Goal: Task Accomplishment & Management: Complete application form

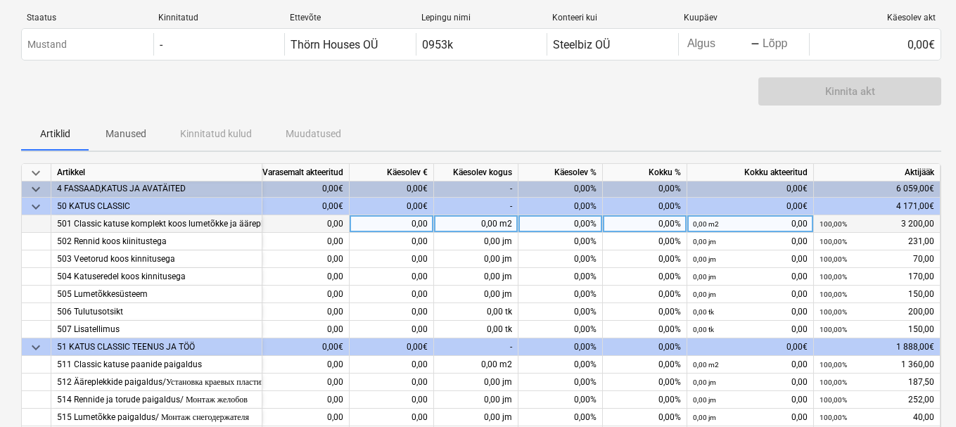
scroll to position [0, 199]
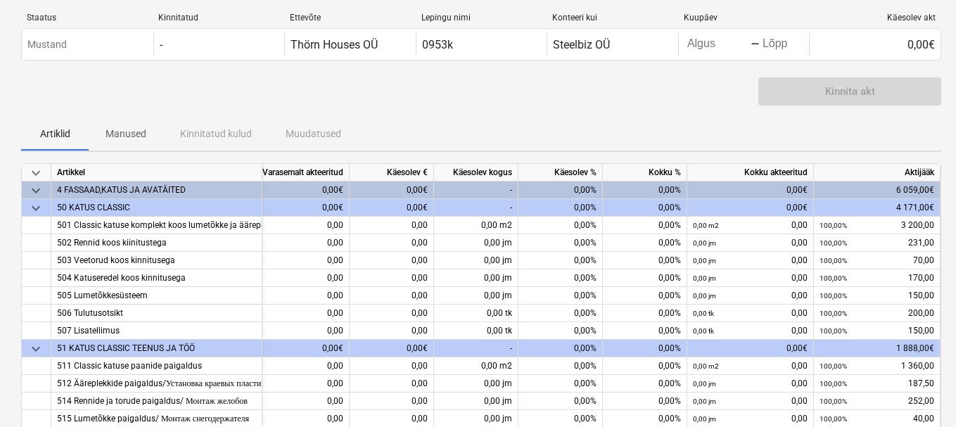
click at [636, 184] on div "0,00%" at bounding box center [645, 190] width 84 height 18
click at [478, 180] on div "Käesolev kogus" at bounding box center [476, 173] width 84 height 18
click at [475, 189] on div "-" at bounding box center [476, 190] width 84 height 18
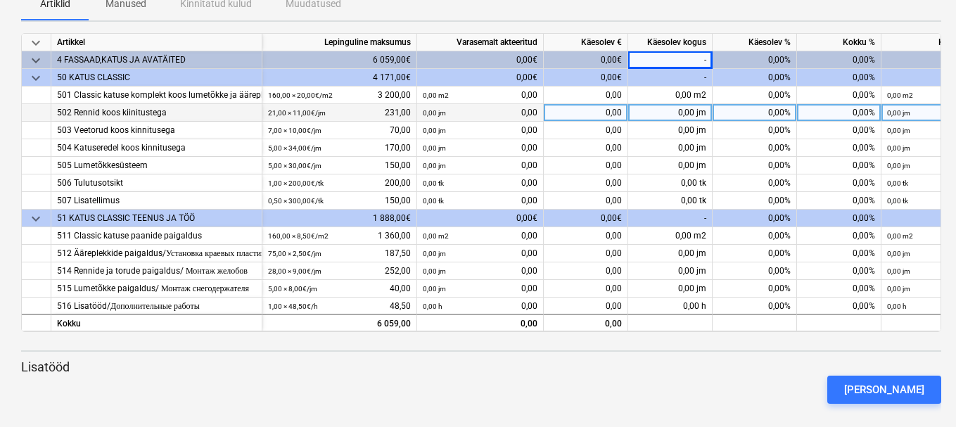
scroll to position [22, 0]
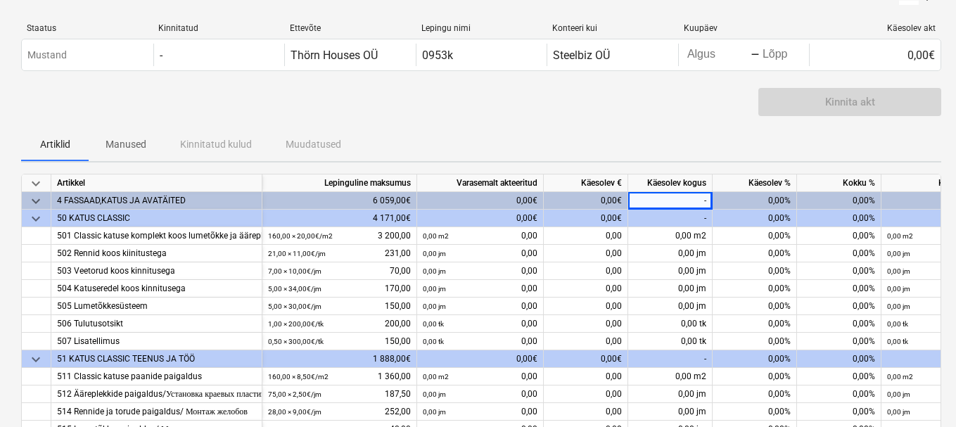
click at [501, 202] on div "0,00€" at bounding box center [480, 201] width 127 height 18
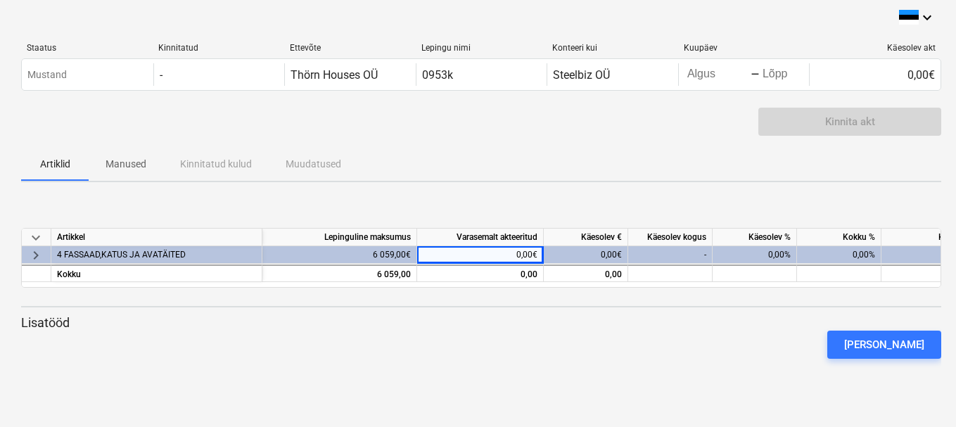
scroll to position [2, 0]
click at [30, 257] on span "keyboard_arrow_right" at bounding box center [35, 254] width 17 height 17
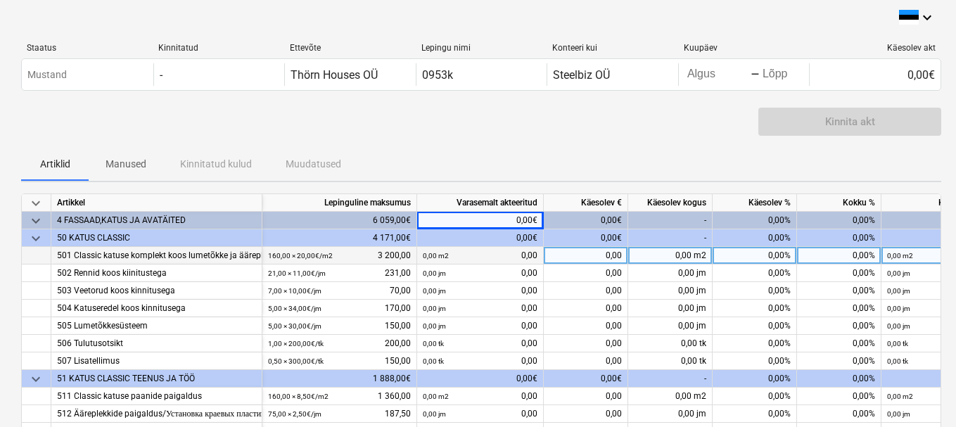
click at [605, 252] on div "0,00" at bounding box center [586, 256] width 84 height 18
click at [755, 255] on div "0,00%" at bounding box center [755, 256] width 84 height 18
type input "100"
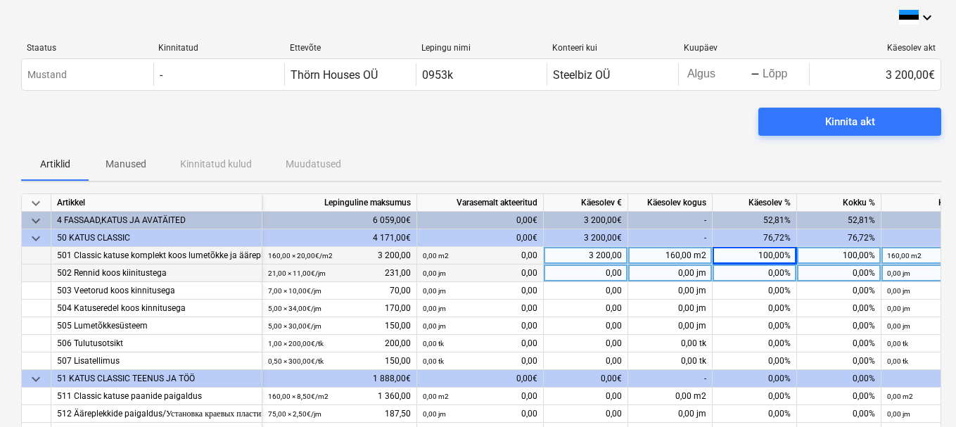
click at [752, 272] on div "0,00%" at bounding box center [755, 273] width 84 height 18
type input "100"
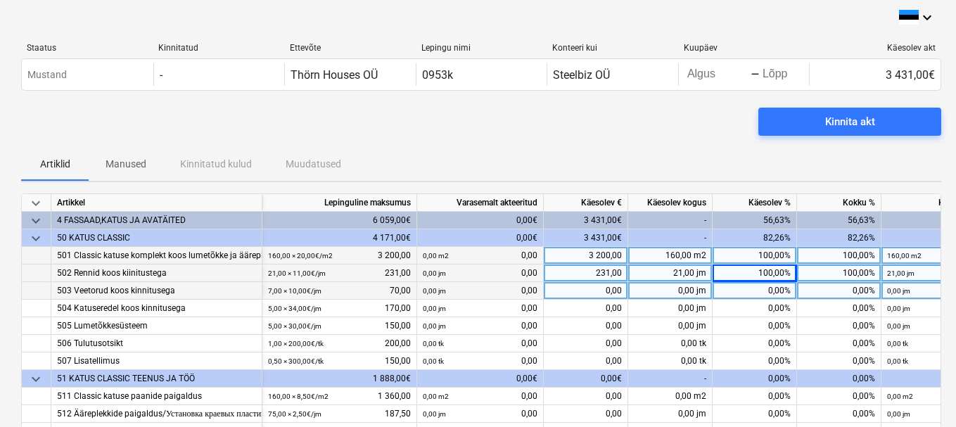
click at [759, 293] on div "0,00%" at bounding box center [755, 291] width 84 height 18
type input "100"
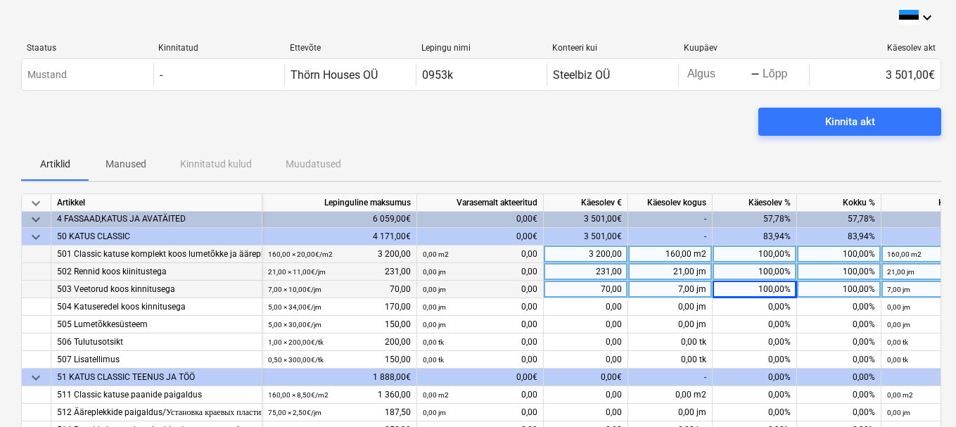
scroll to position [6, 0]
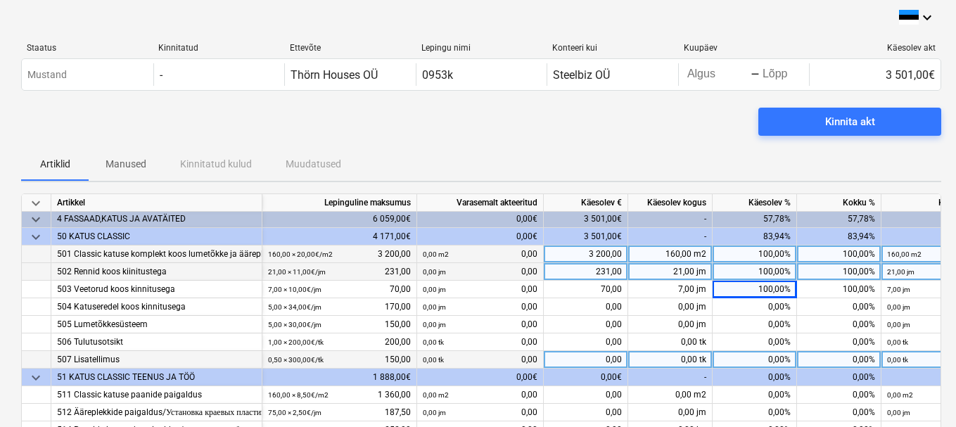
click at [745, 355] on div "0,00%" at bounding box center [755, 360] width 84 height 18
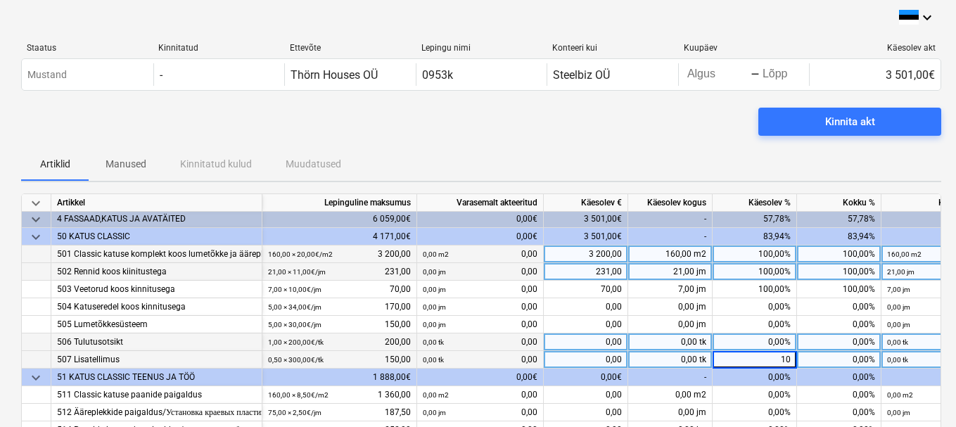
type input "100"
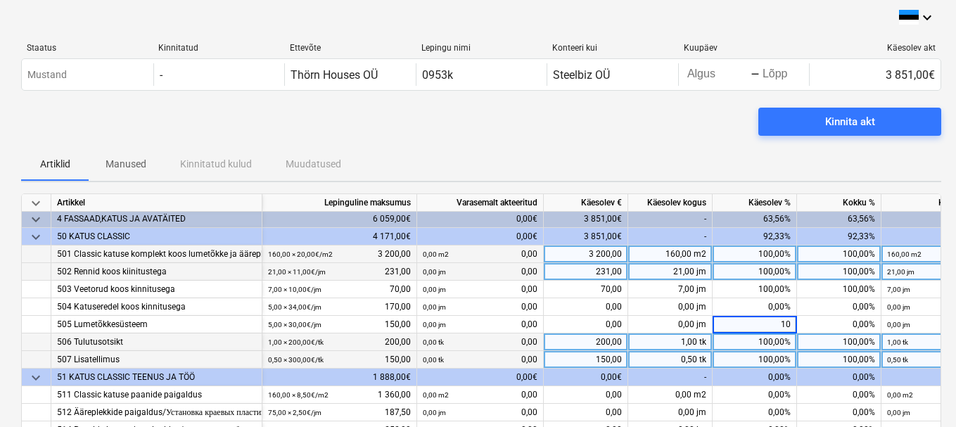
type input "100"
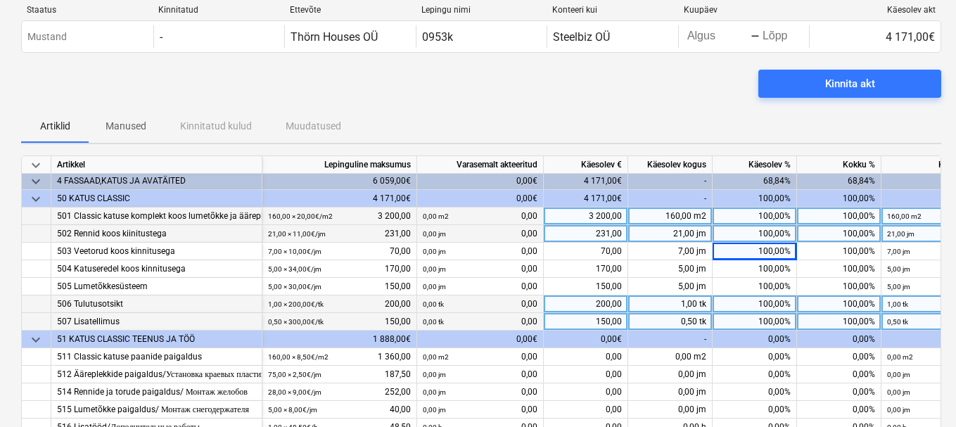
scroll to position [72, 0]
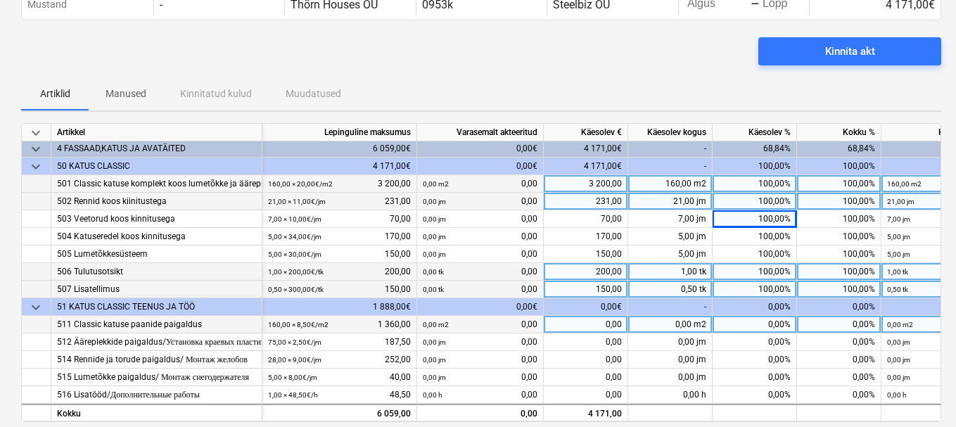
click at [736, 317] on div "0,00%" at bounding box center [755, 325] width 84 height 18
type input "100"
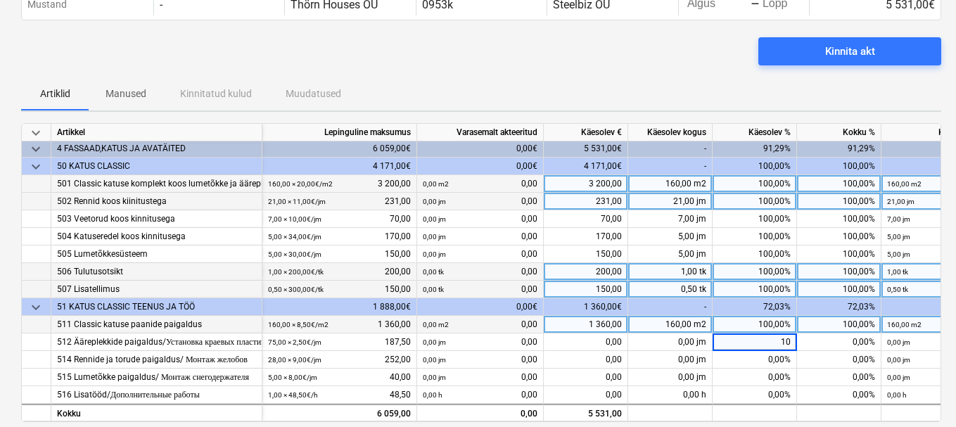
type input "100"
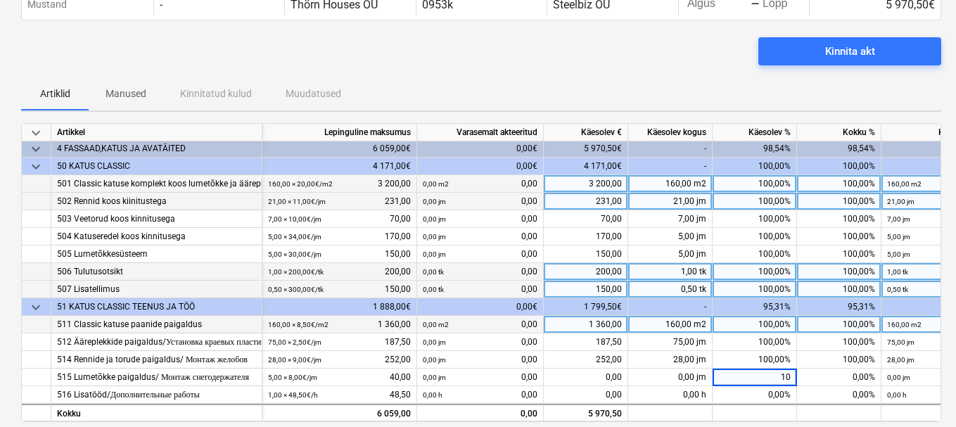
type input "100"
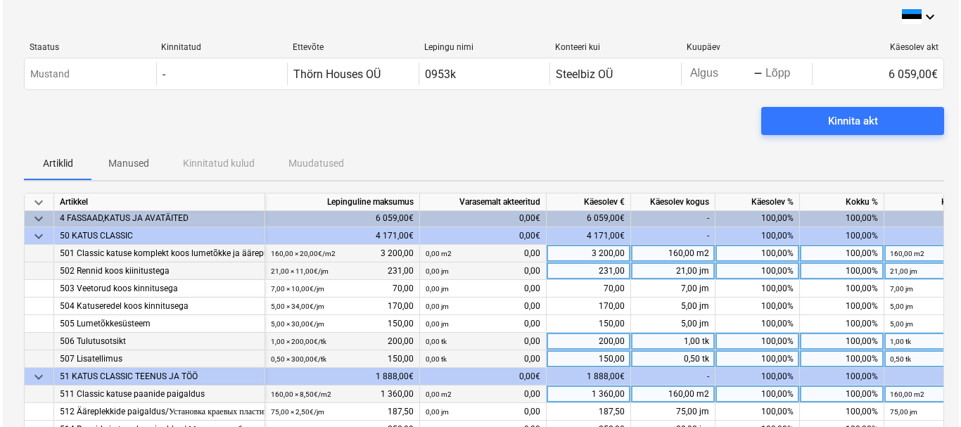
scroll to position [0, 0]
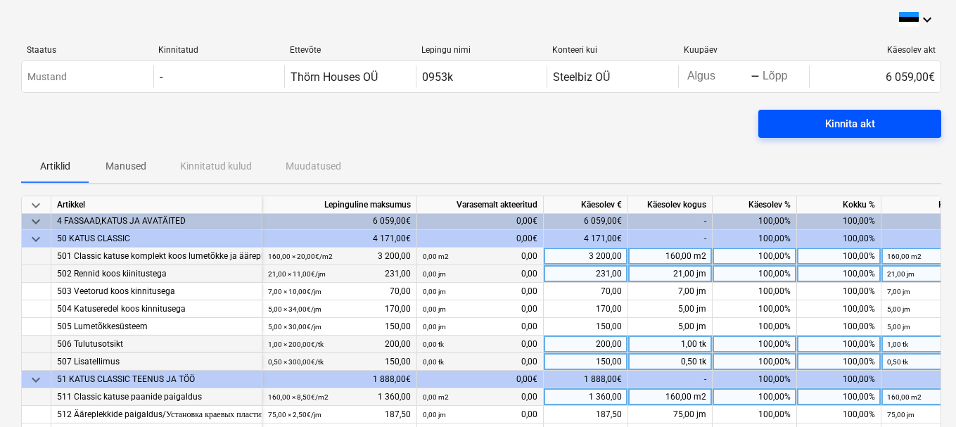
click at [853, 124] on div "Kinnita akt" at bounding box center [850, 124] width 50 height 18
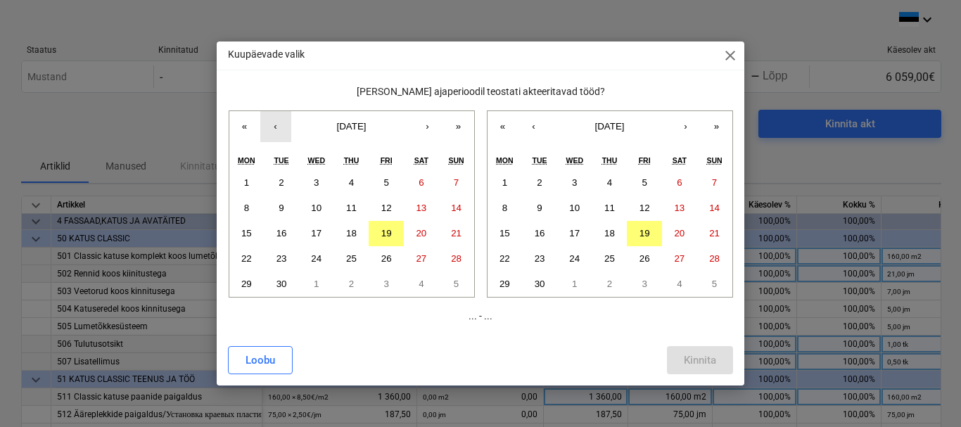
click at [274, 127] on button "‹" at bounding box center [275, 126] width 31 height 31
click at [385, 183] on abbr "1" at bounding box center [385, 182] width 5 height 11
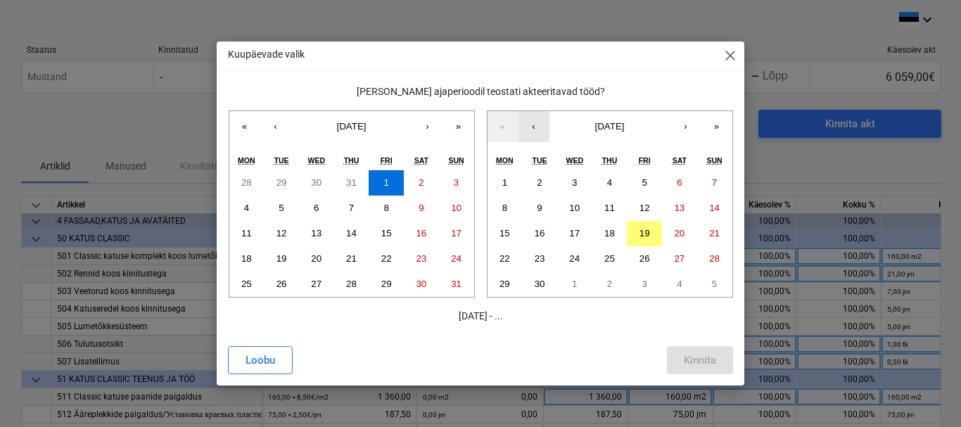
click at [535, 118] on button "‹" at bounding box center [533, 126] width 31 height 31
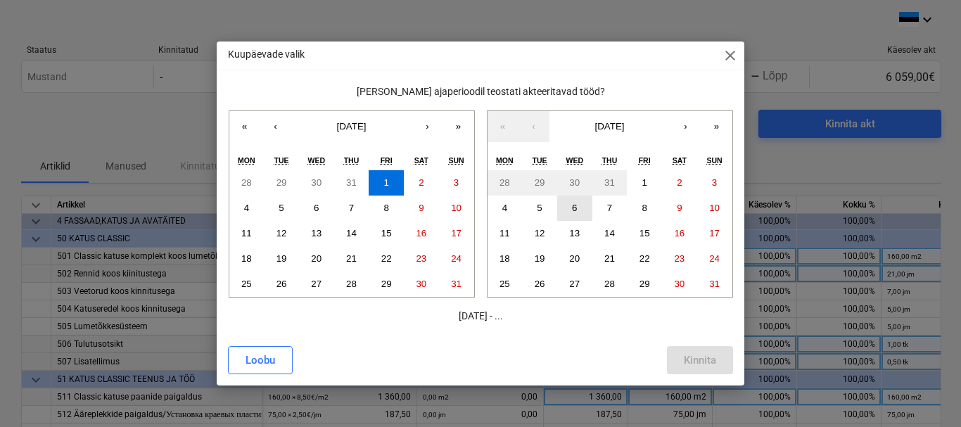
click at [571, 209] on button "6" at bounding box center [574, 208] width 35 height 25
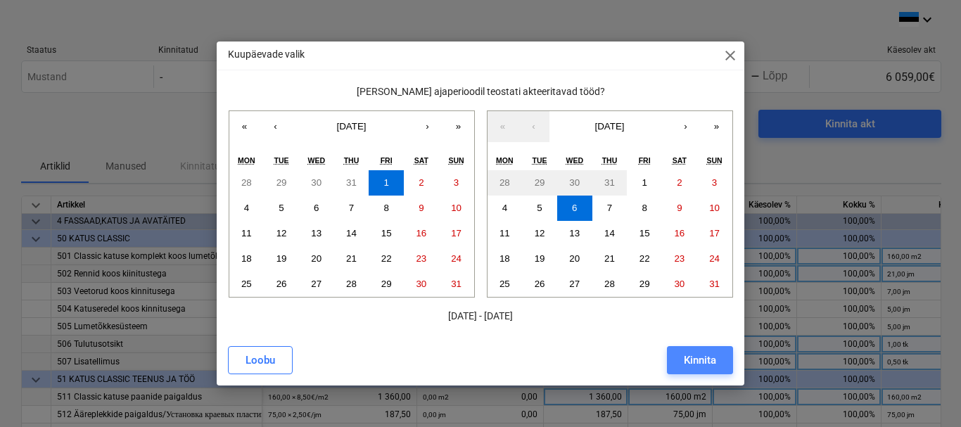
click at [704, 356] on div "Kinnita" at bounding box center [700, 360] width 32 height 18
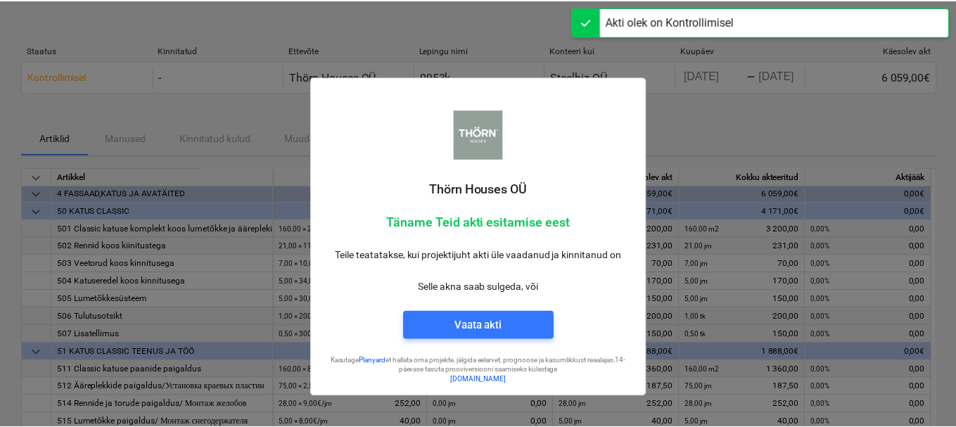
scroll to position [1, 0]
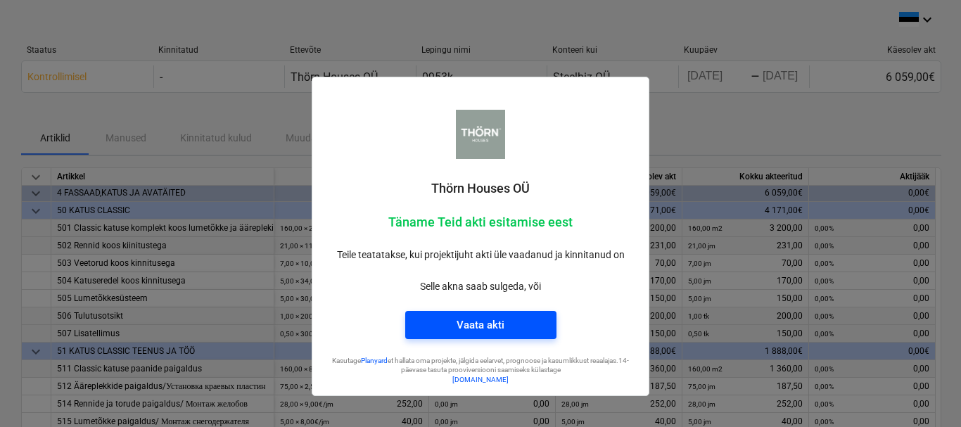
click at [498, 326] on div "Vaata akti" at bounding box center [480, 325] width 48 height 18
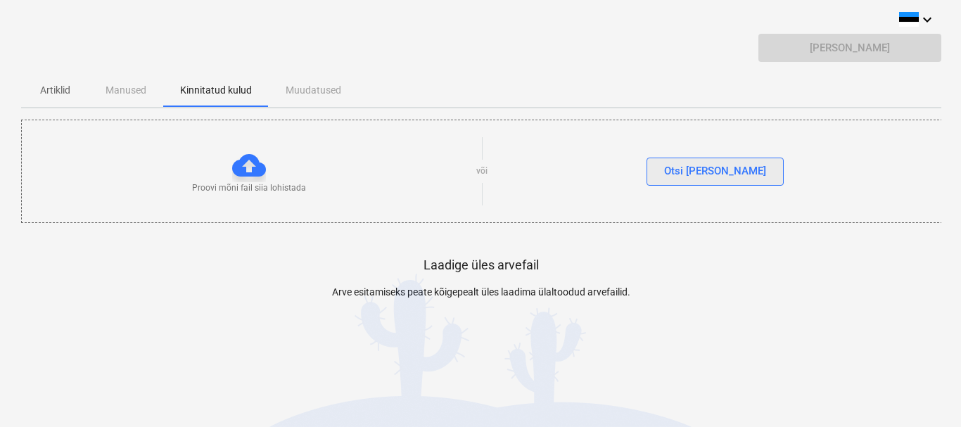
click at [700, 173] on div "Otsi [PERSON_NAME]" at bounding box center [715, 171] width 102 height 18
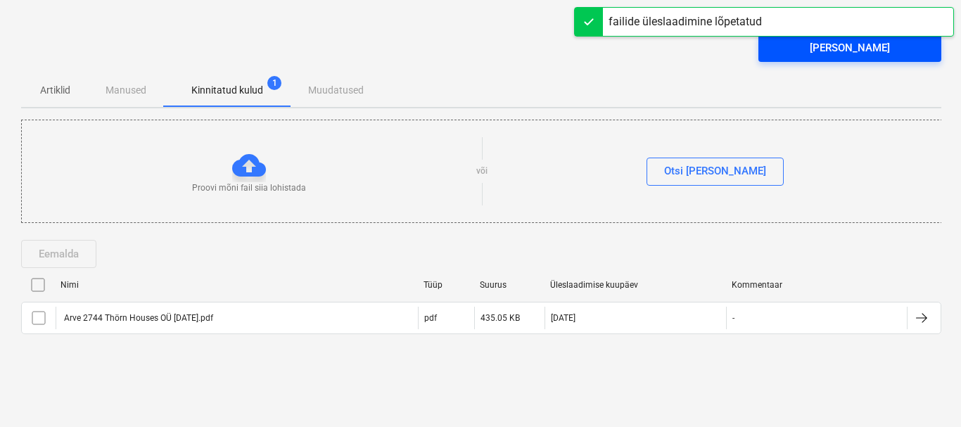
click at [843, 44] on div "[PERSON_NAME]" at bounding box center [850, 48] width 80 height 18
